Goal: Transaction & Acquisition: Purchase product/service

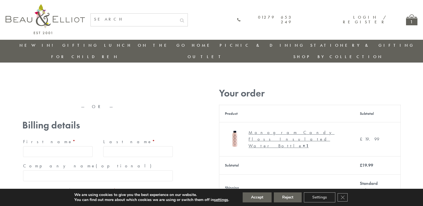
type input "maria33@yahoo.com"
type input "Maria"
type input "Williams"
type input "23, Scottsdale, Happytown"
type input "London"
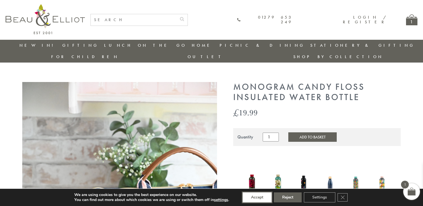
click at [257, 197] on button "Accept" at bounding box center [257, 197] width 29 height 10
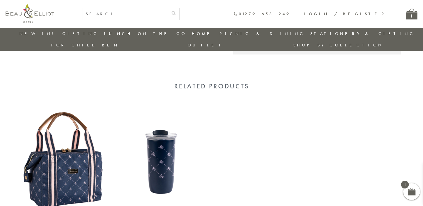
scroll to position [456, 0]
